Goal: Information Seeking & Learning: Check status

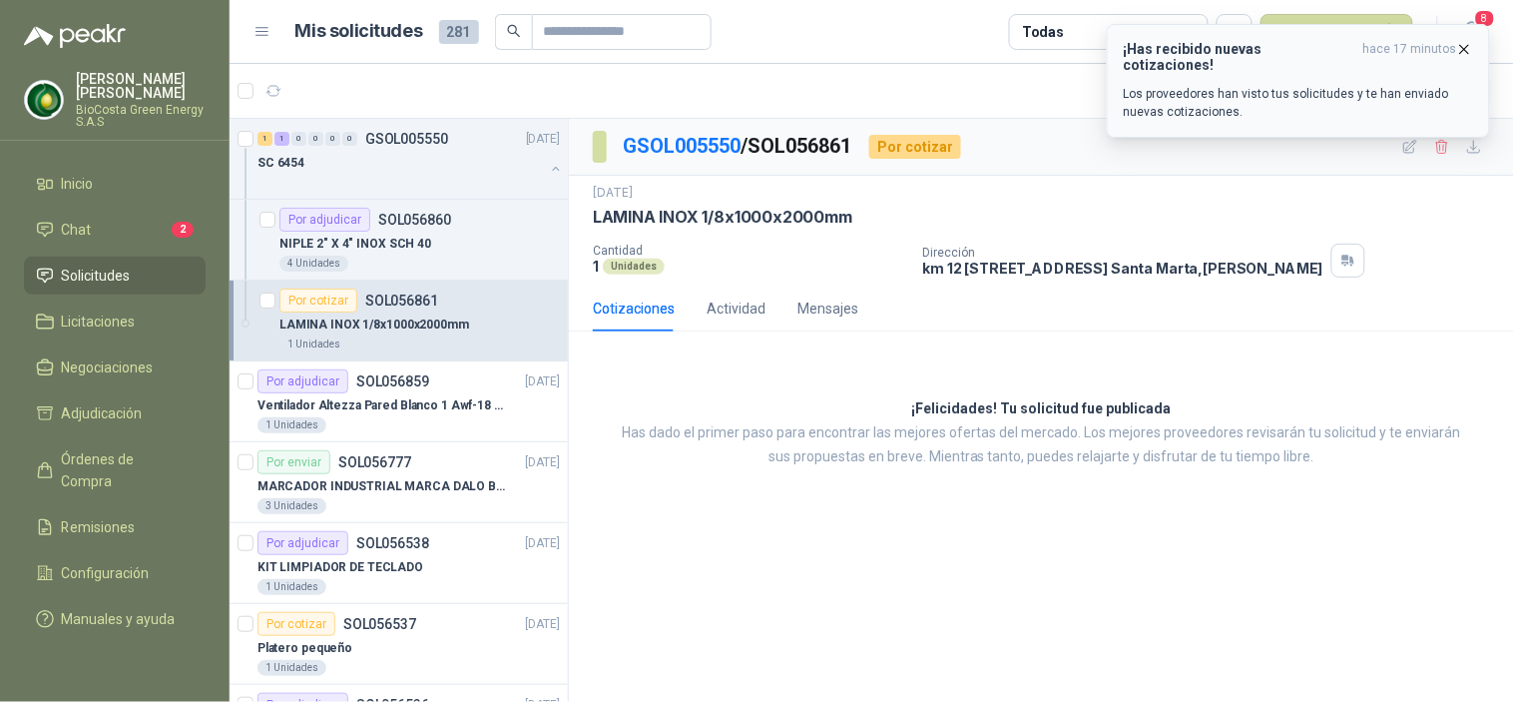
click at [1180, 53] on h3 "¡Has recibido nuevas cotizaciones!" at bounding box center [1240, 57] width 232 height 32
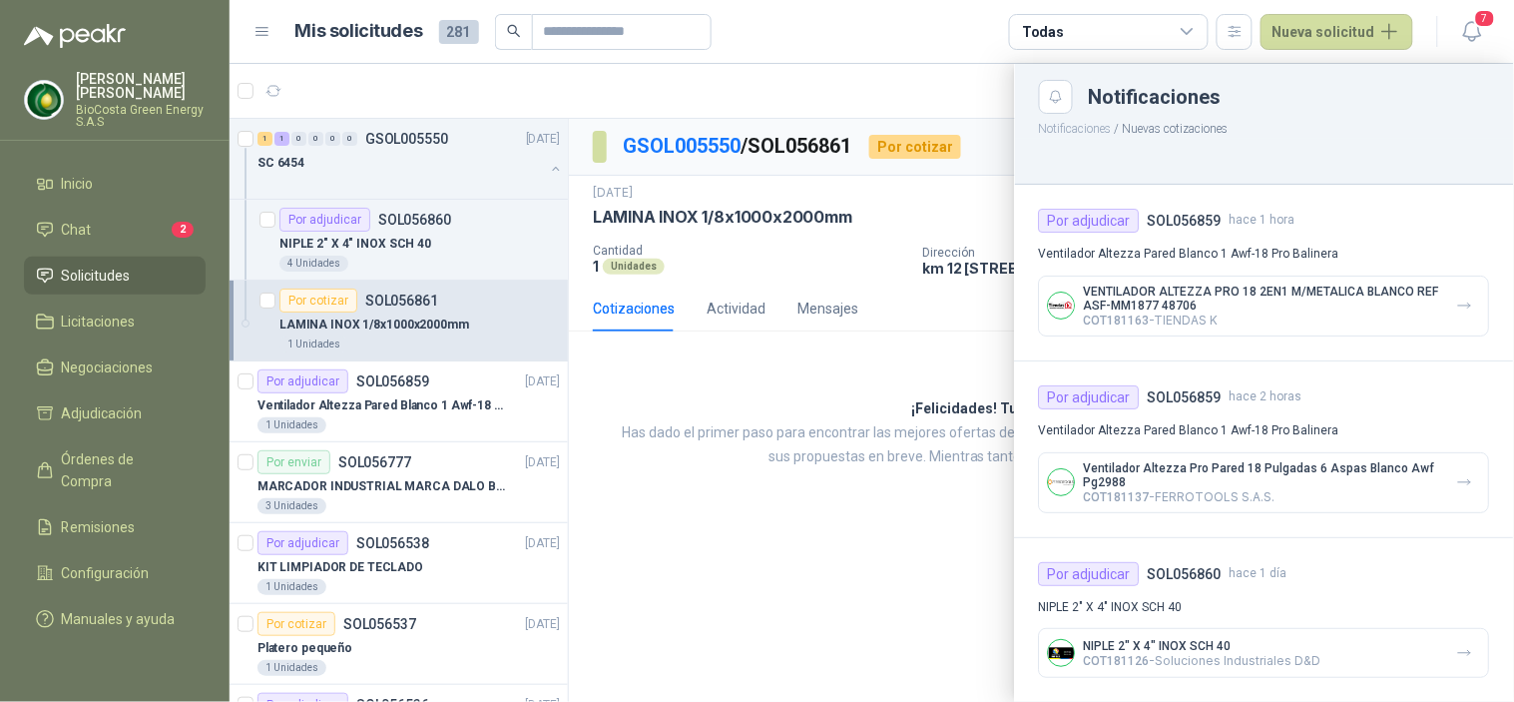
click at [1300, 302] on p "VENTILADOR ALTEZZA PRO 18 2EN1 M/METALICA BLANCO REF ASF-MM1877 48706" at bounding box center [1262, 299] width 357 height 28
click at [846, 251] on div at bounding box center [872, 383] width 1285 height 638
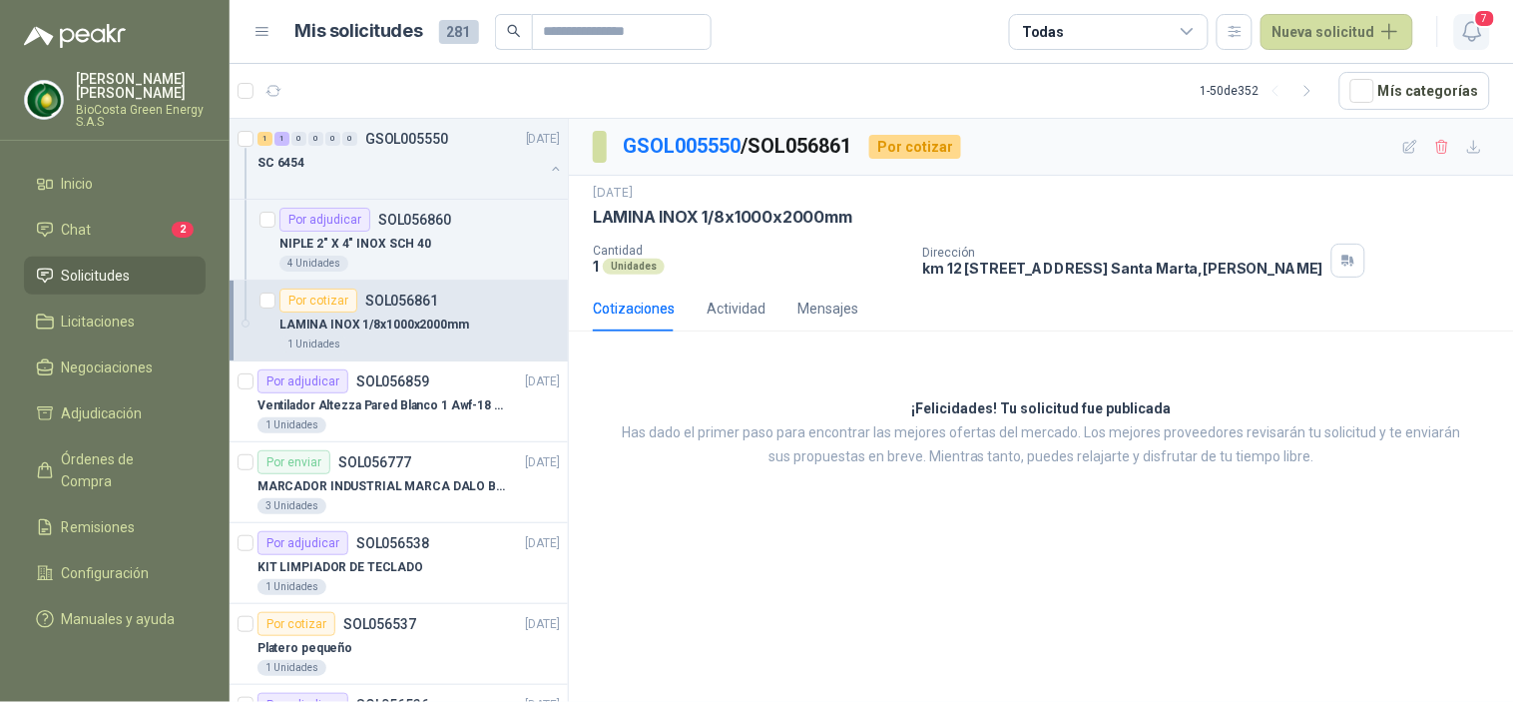
click at [1462, 38] on icon "button" at bounding box center [1472, 31] width 25 height 25
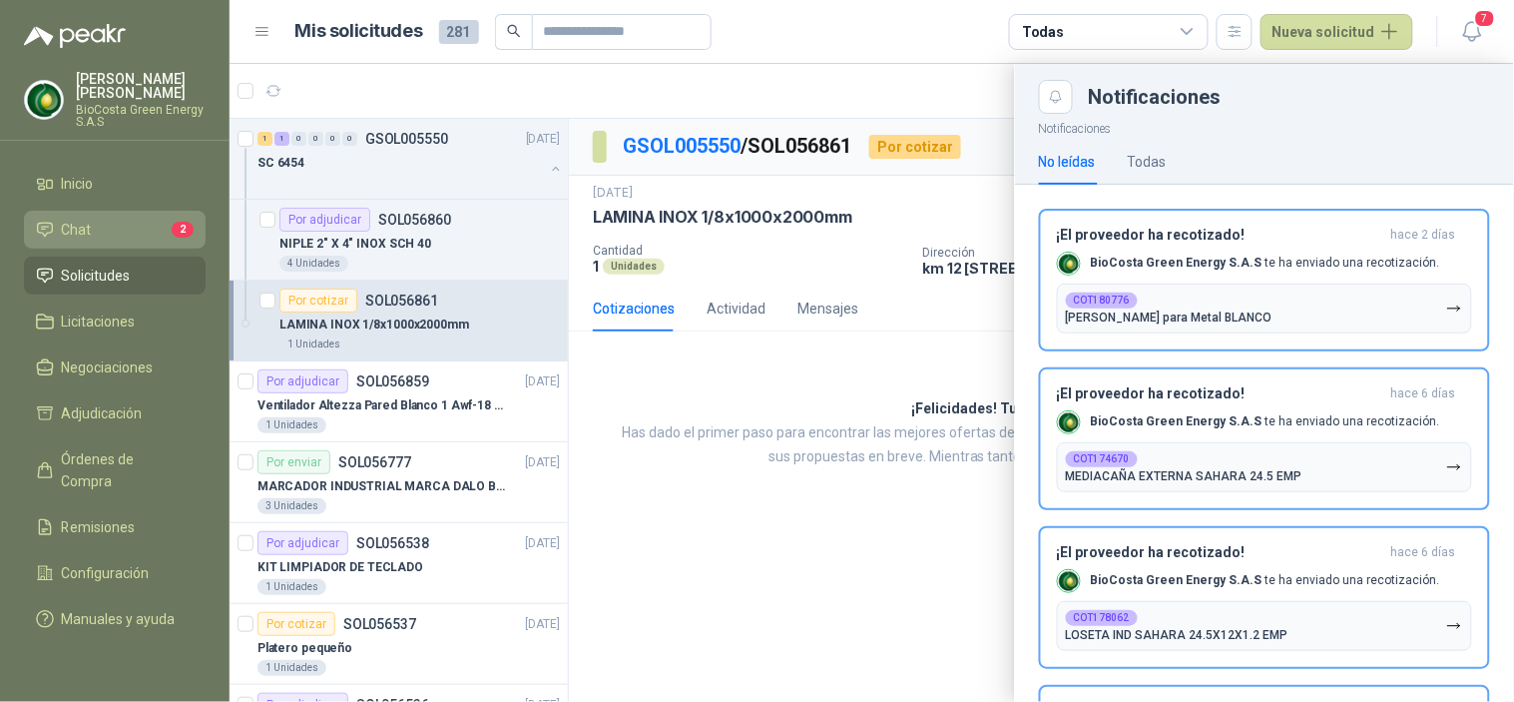
click at [92, 223] on li "Chat 2" at bounding box center [115, 230] width 158 height 22
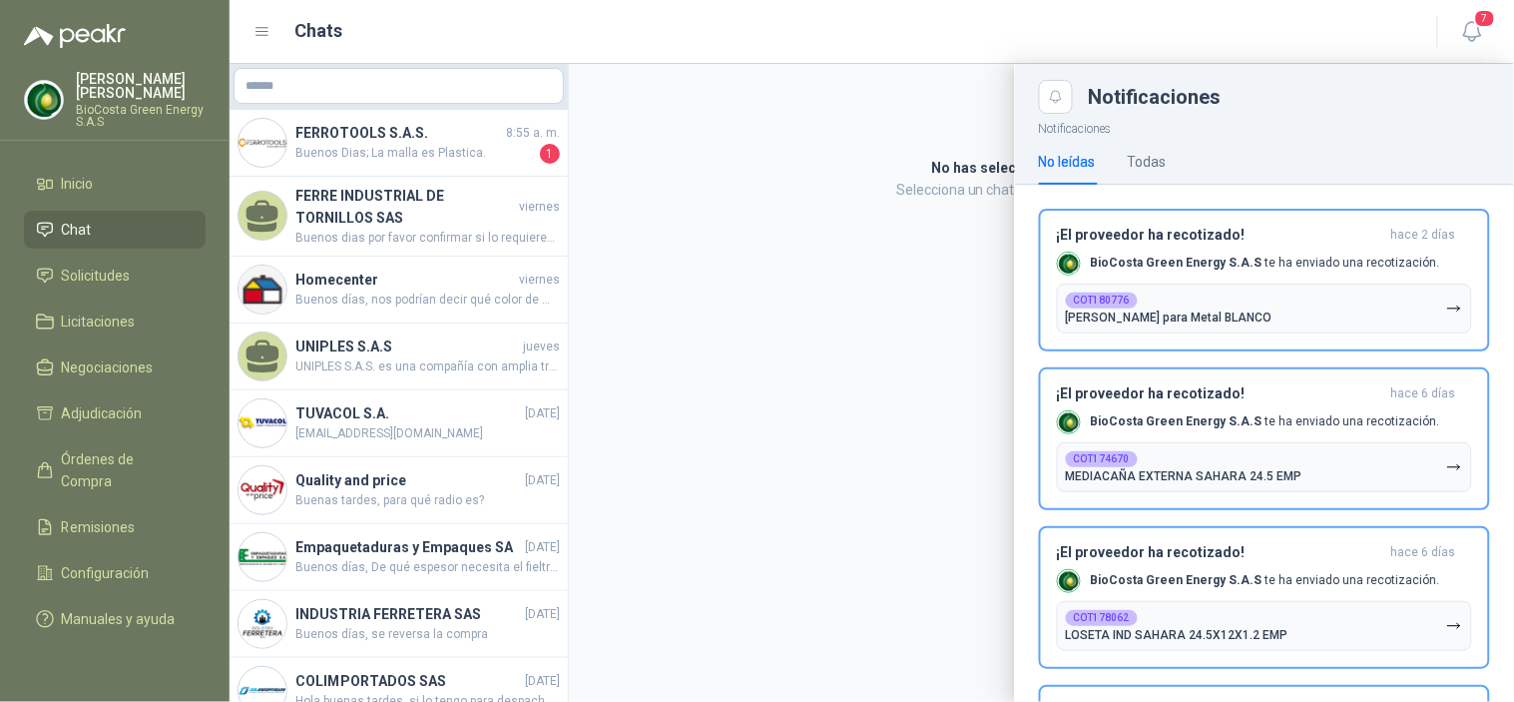
click at [423, 164] on div at bounding box center [872, 383] width 1285 height 638
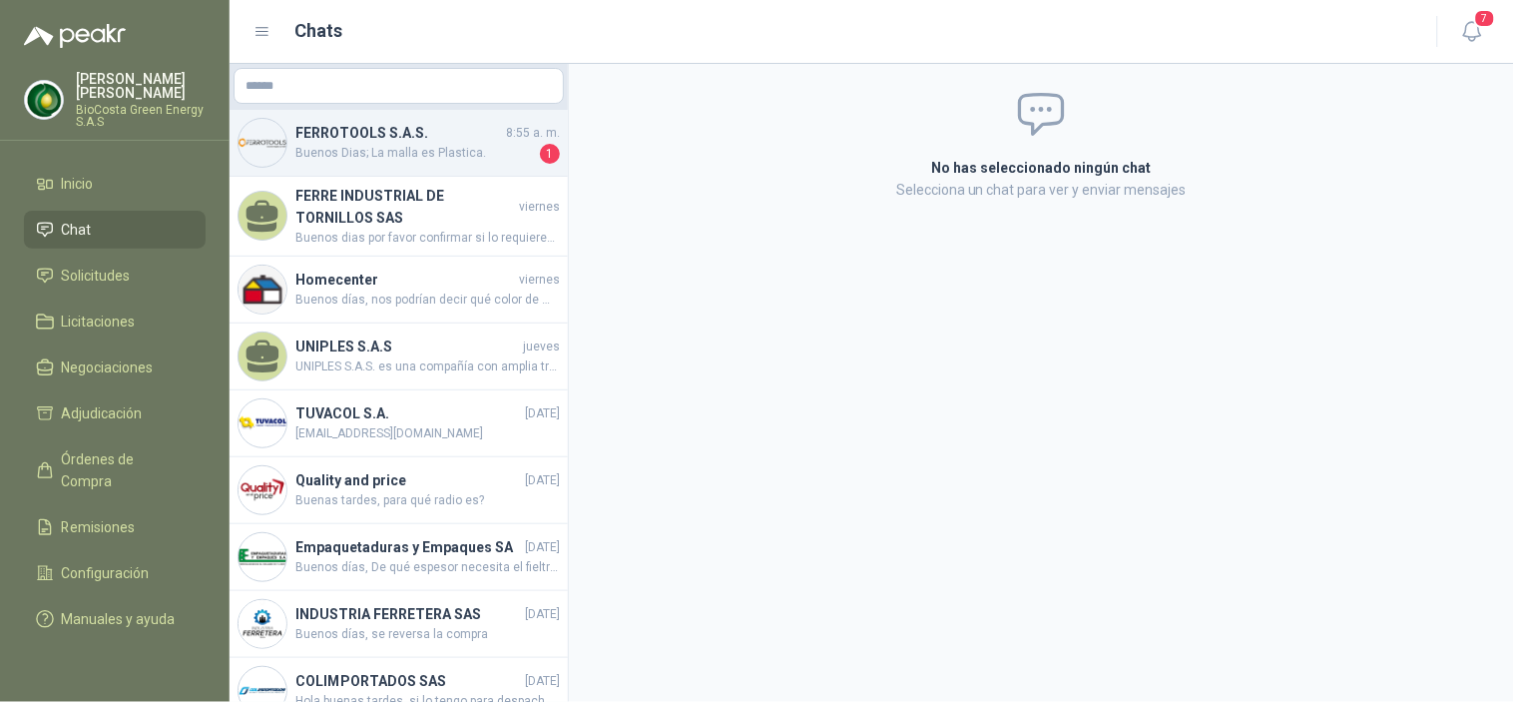
click at [447, 151] on span "Buenos Dias; La malla es Plastica." at bounding box center [415, 154] width 241 height 20
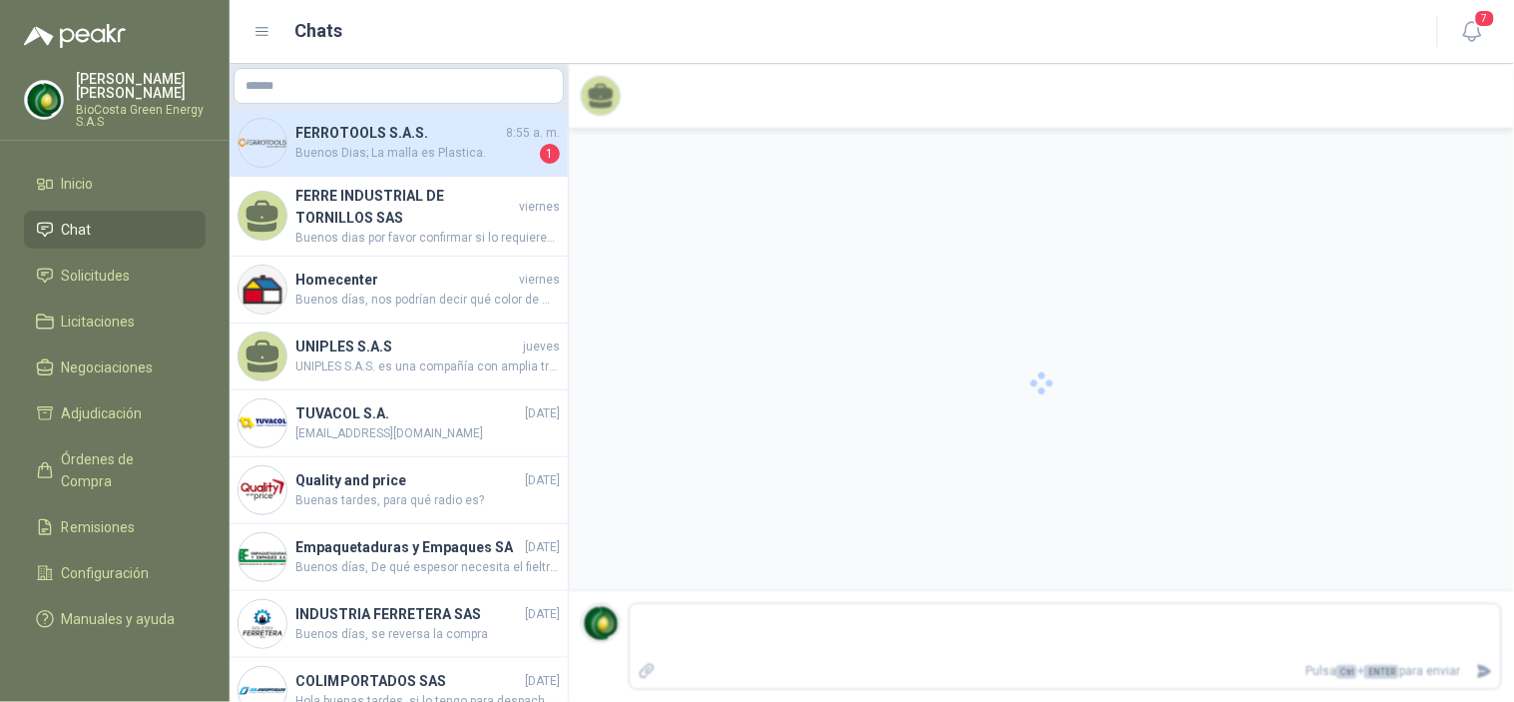
click at [392, 144] on span "Buenos Dias; La malla es Plastica." at bounding box center [415, 154] width 241 height 20
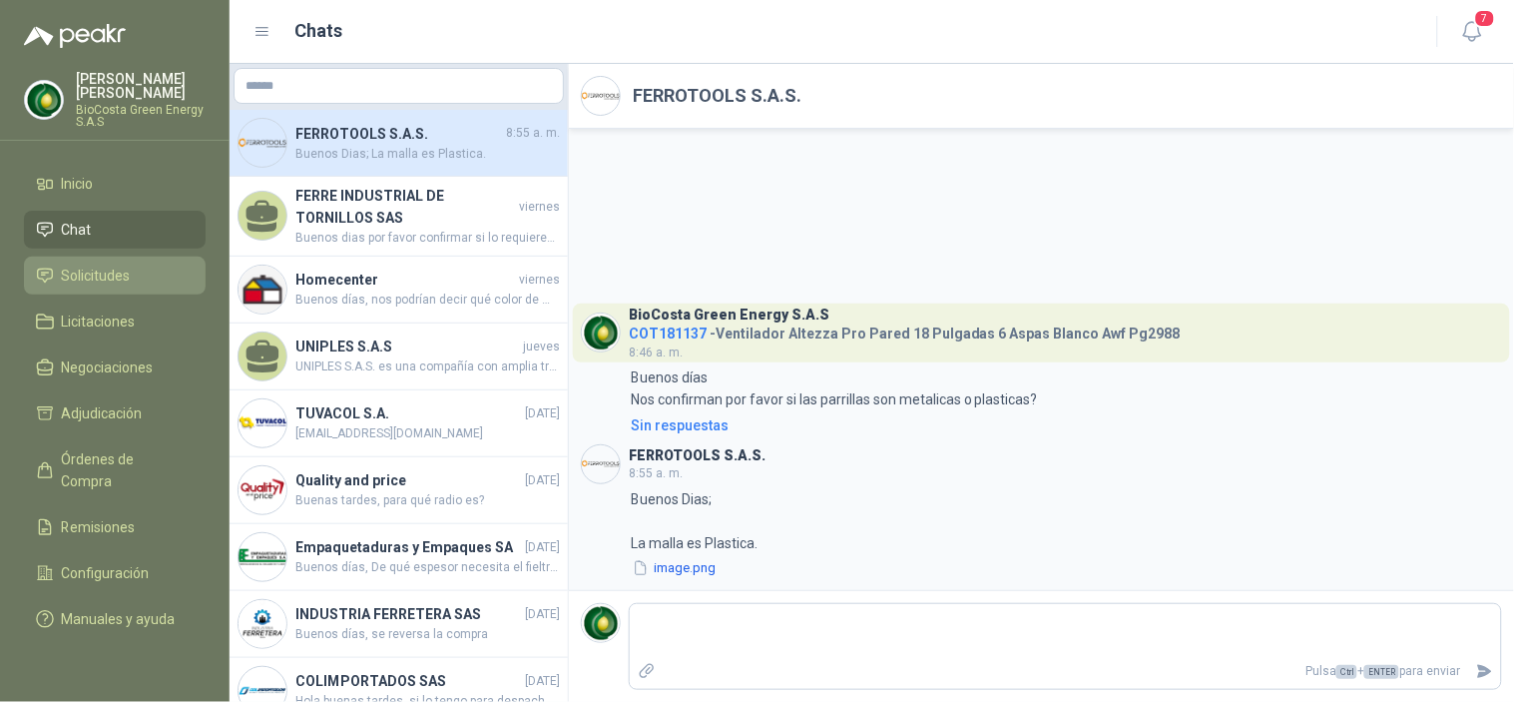
click at [114, 277] on span "Solicitudes" at bounding box center [96, 276] width 69 height 22
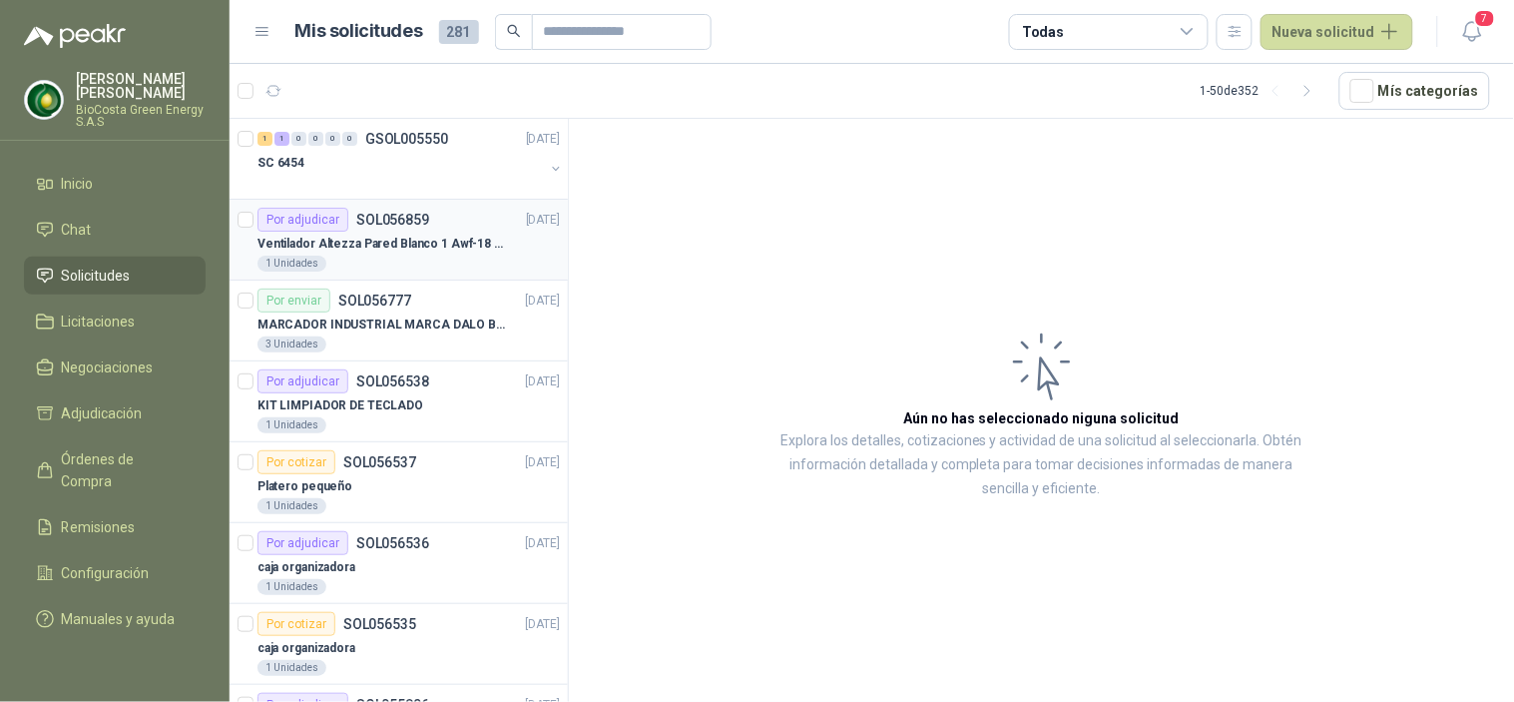
click at [426, 258] on div "1 Unidades" at bounding box center [409, 264] width 302 height 16
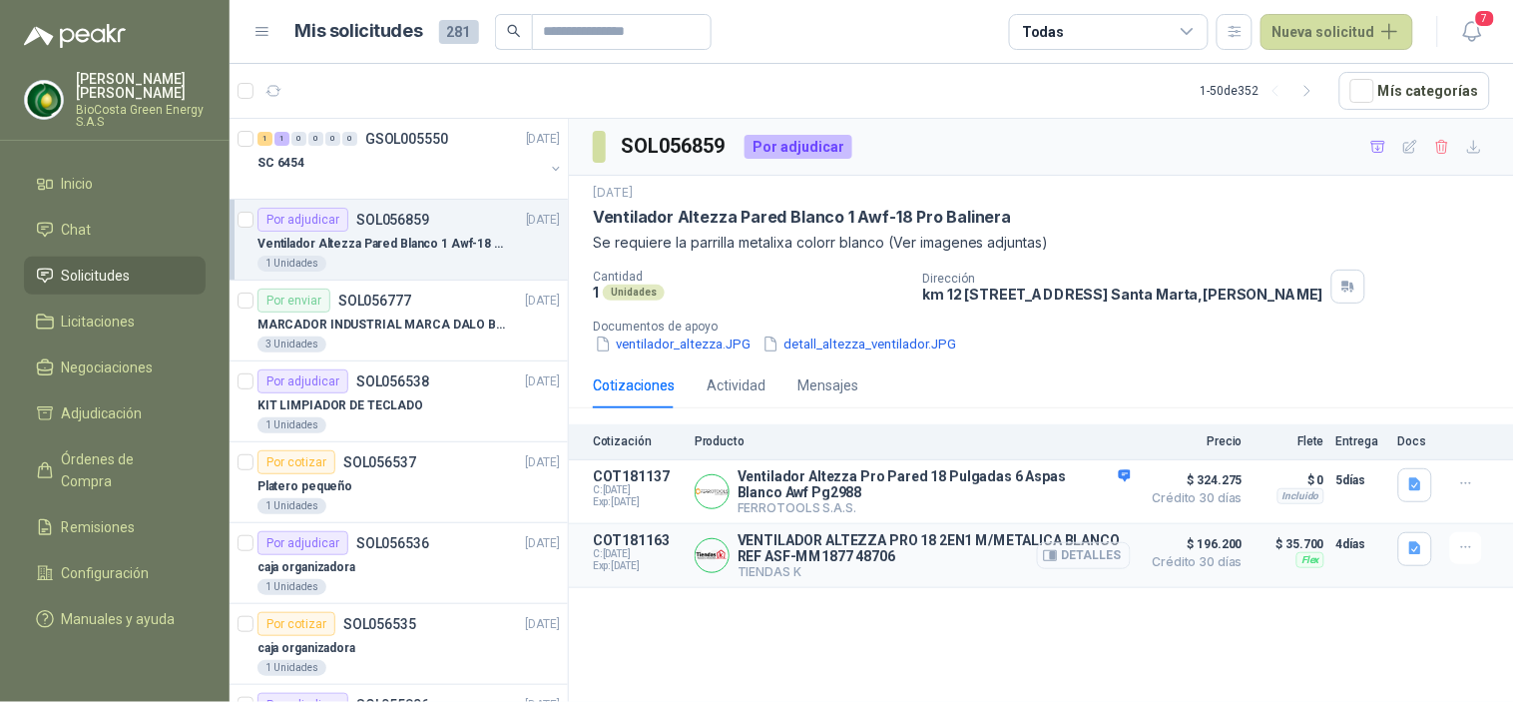
click at [1105, 555] on button "Detalles" at bounding box center [1084, 555] width 94 height 27
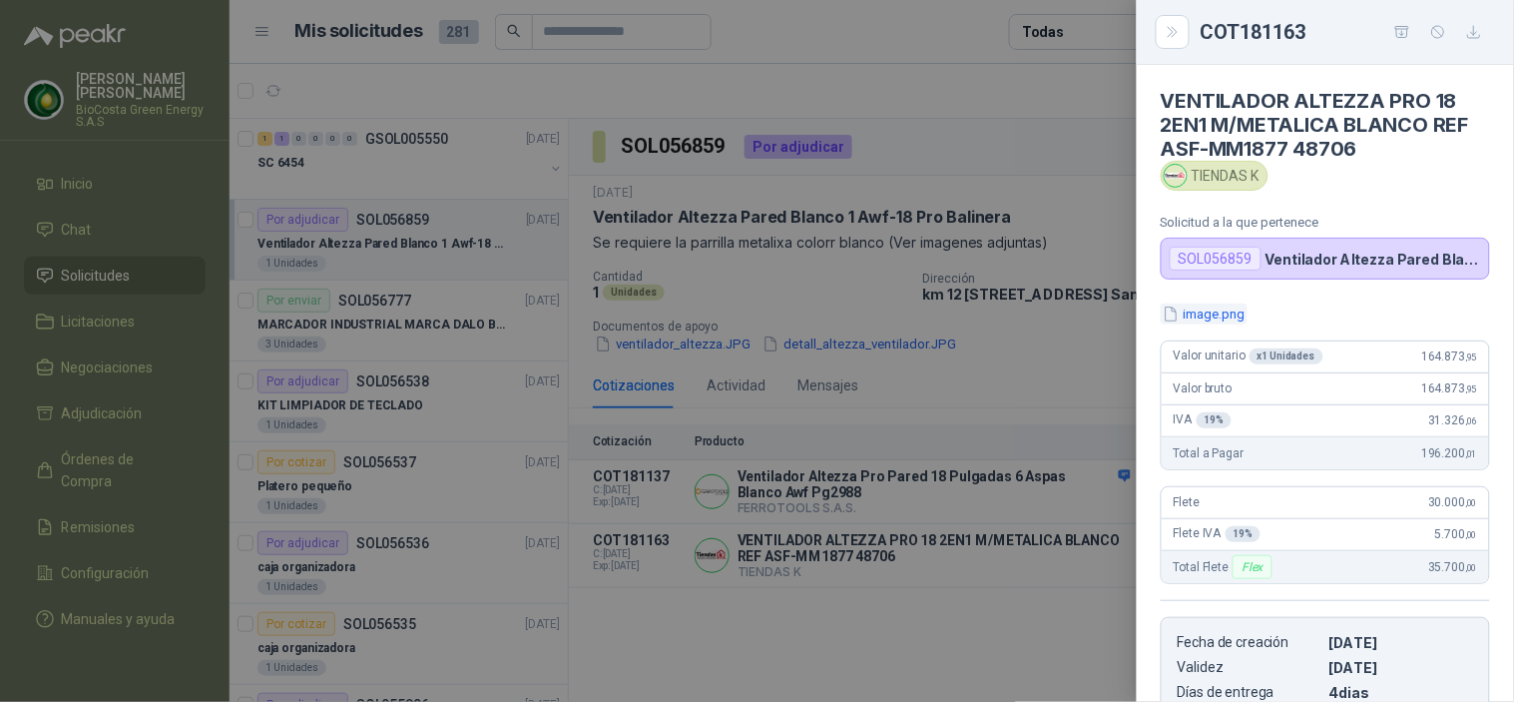
click at [1224, 313] on button "image.png" at bounding box center [1204, 313] width 87 height 21
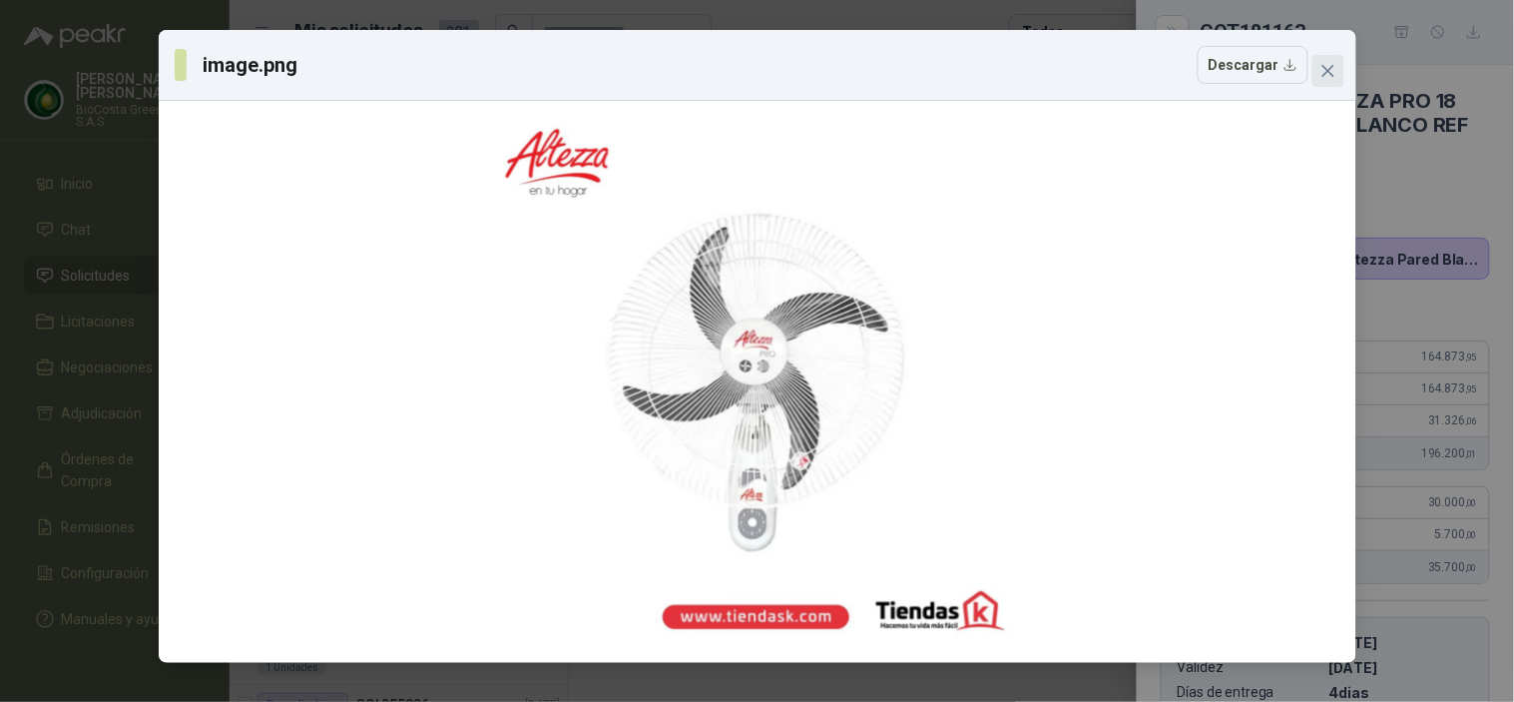
click at [1339, 68] on span "Close" at bounding box center [1329, 71] width 32 height 16
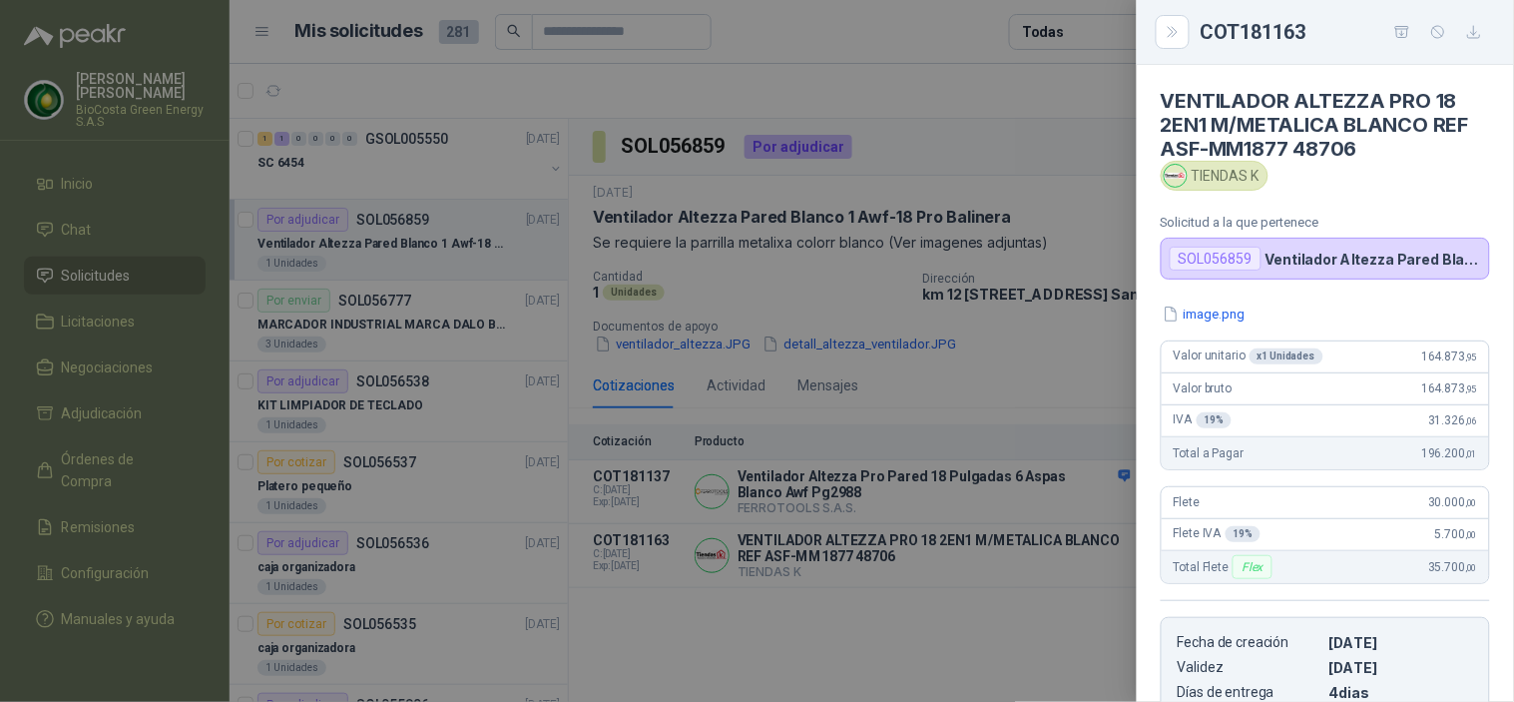
click at [1033, 252] on div at bounding box center [757, 351] width 1514 height 702
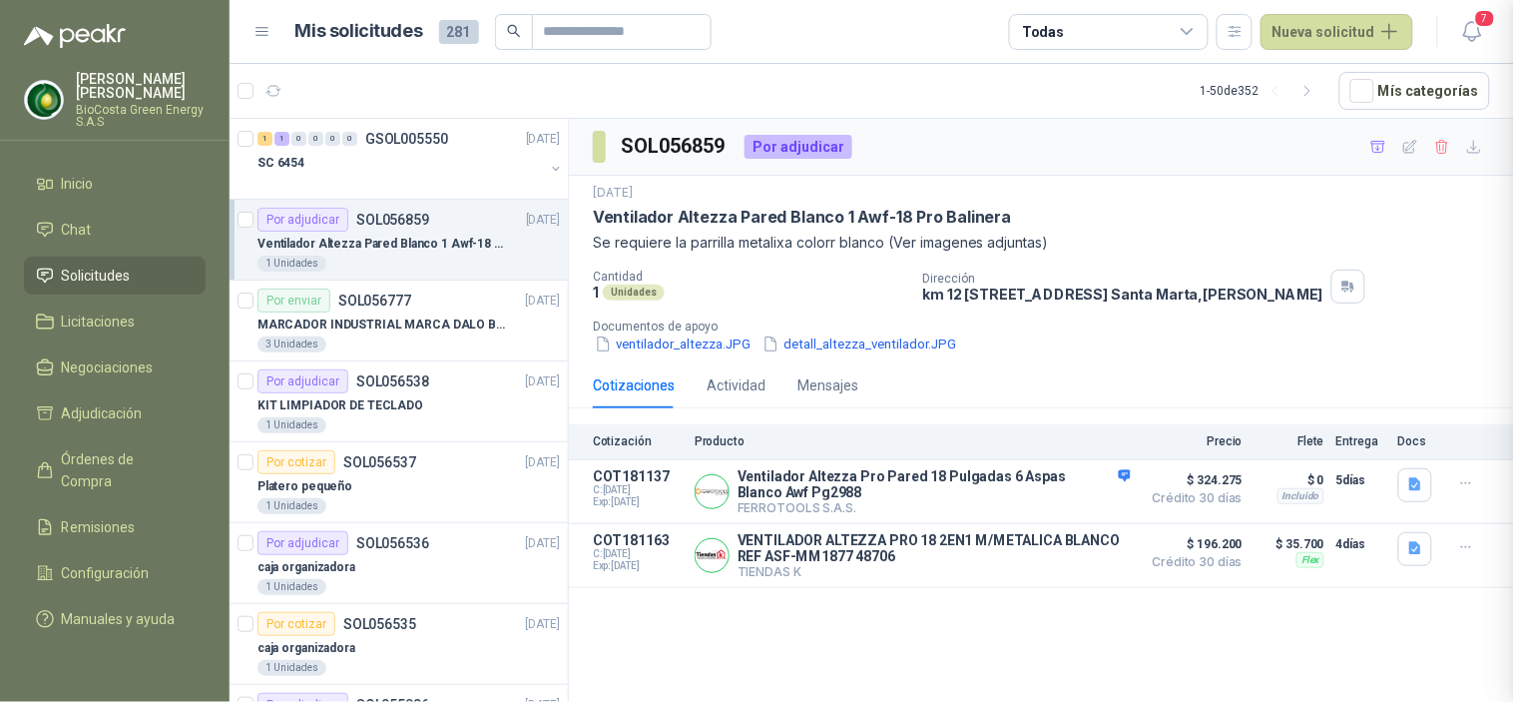
scroll to position [347, 0]
click at [401, 152] on div "SC 6454" at bounding box center [401, 163] width 287 height 24
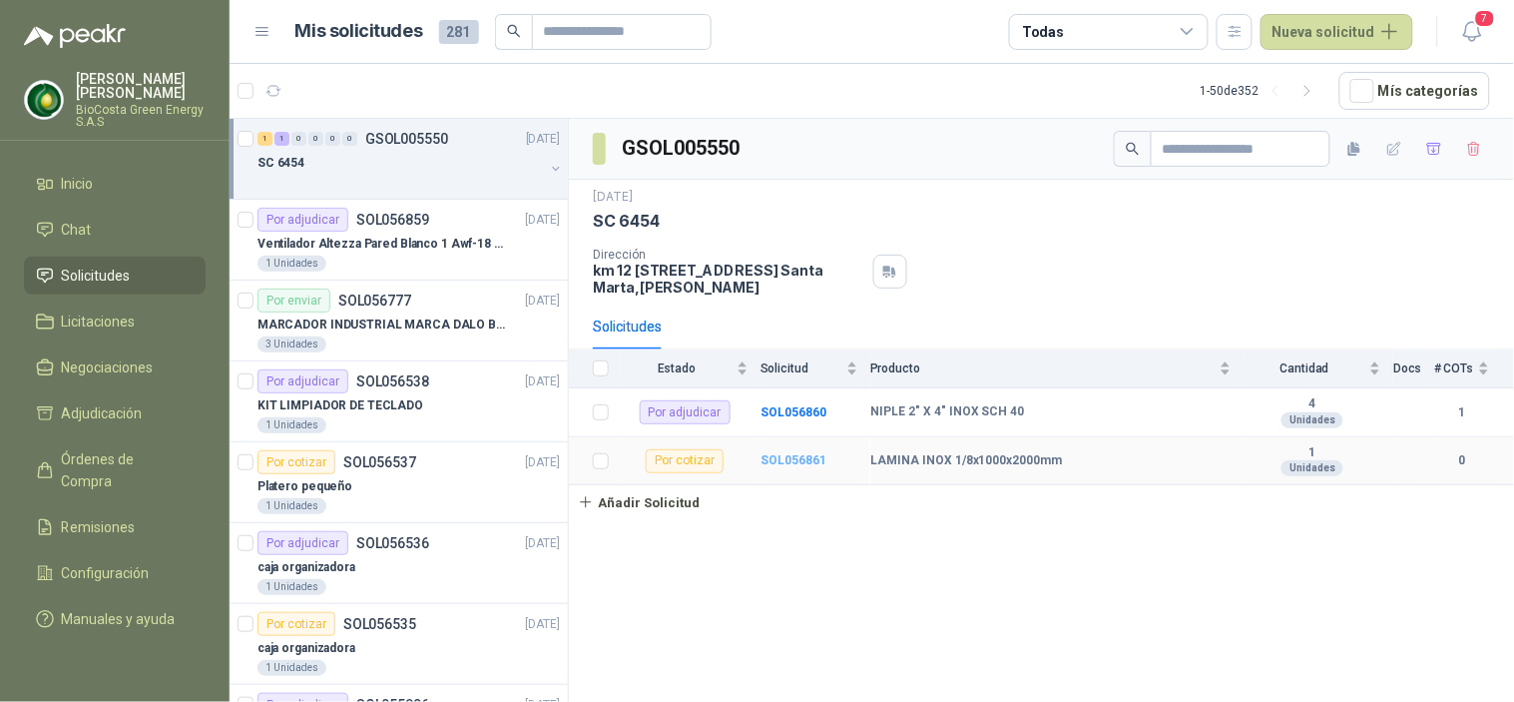
click at [787, 462] on b "SOL056861" at bounding box center [794, 460] width 66 height 14
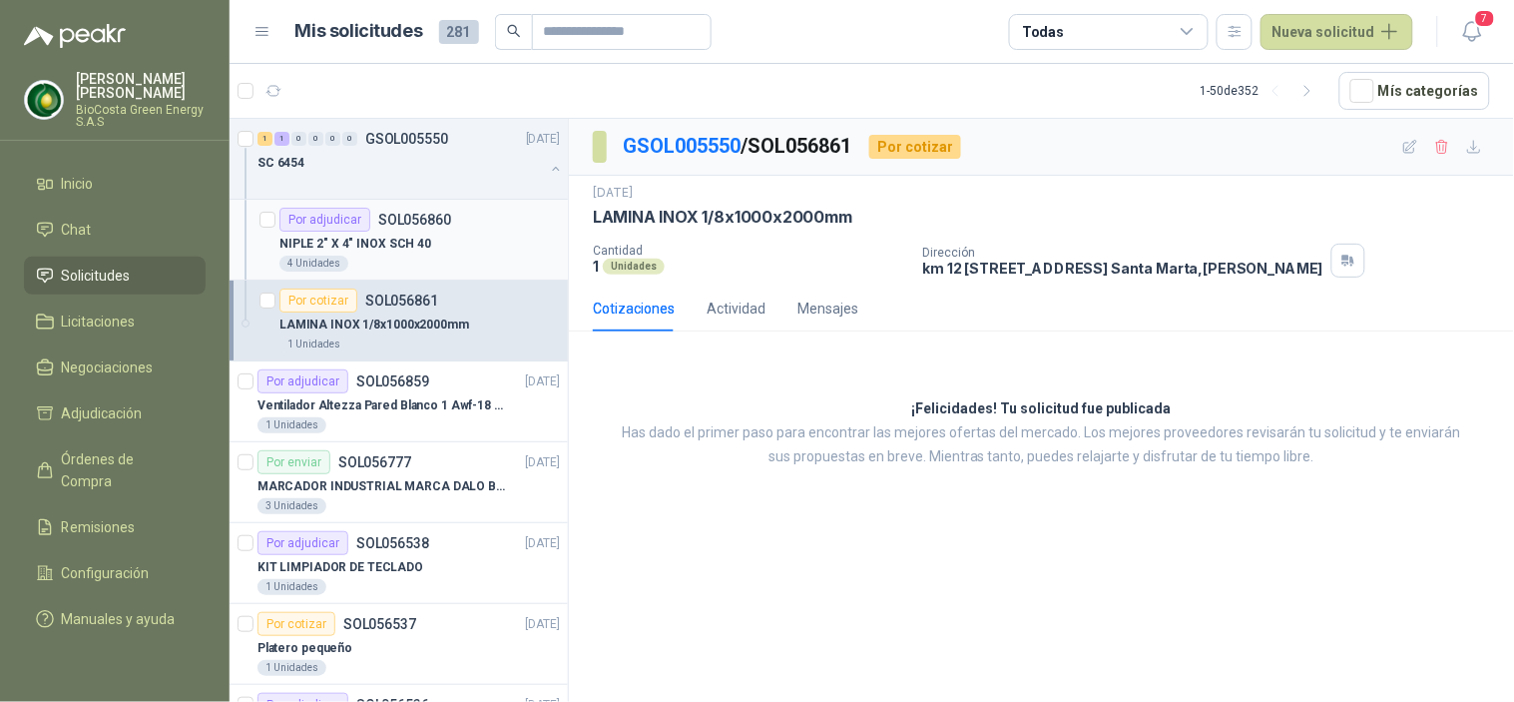
click at [337, 237] on p "NIPLE 2" X 4" INOX SCH 40" at bounding box center [356, 244] width 152 height 19
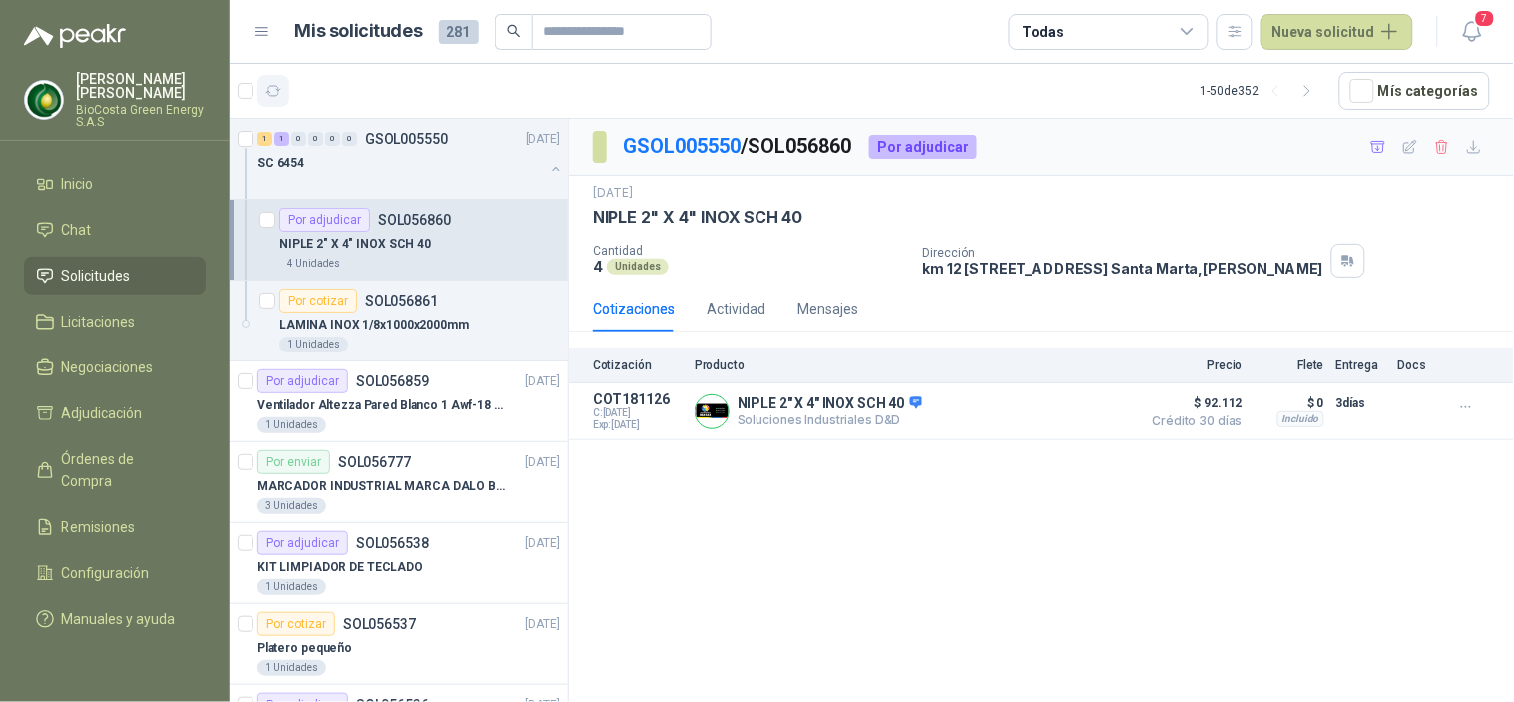
click at [284, 94] on button "button" at bounding box center [274, 91] width 32 height 32
